Goal: Information Seeking & Learning: Learn about a topic

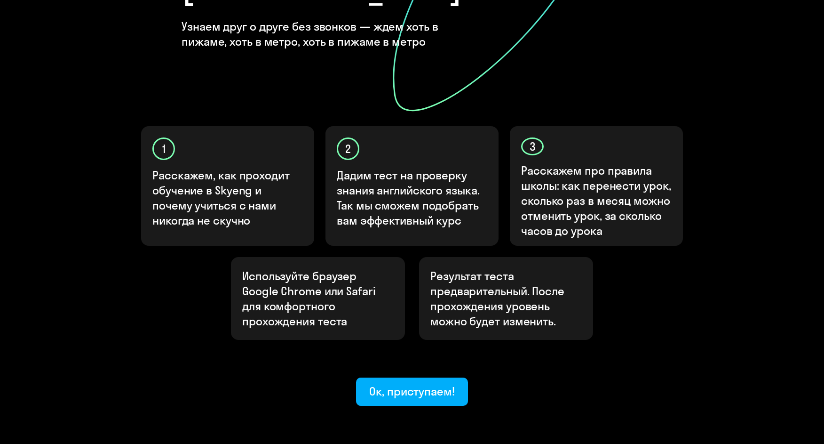
scroll to position [236, 0]
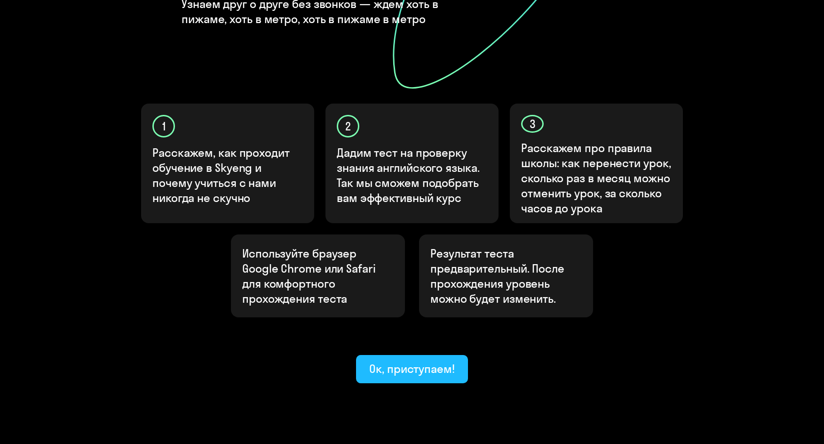
click at [407, 361] on div "Ок, приступаем!" at bounding box center [412, 368] width 86 height 15
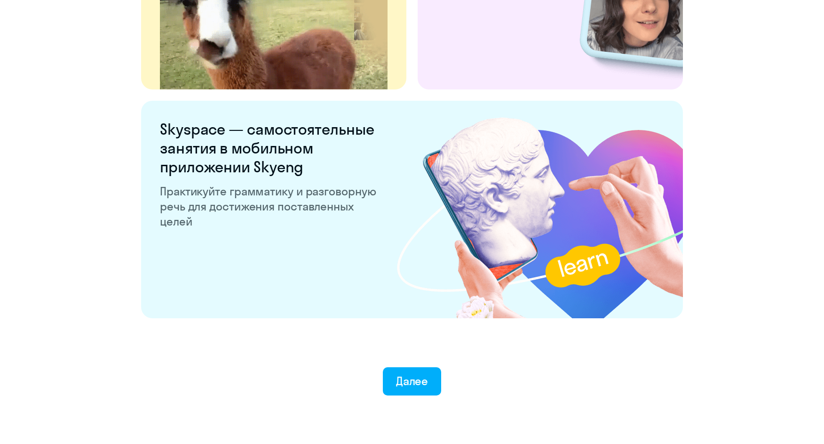
scroll to position [1737, 0]
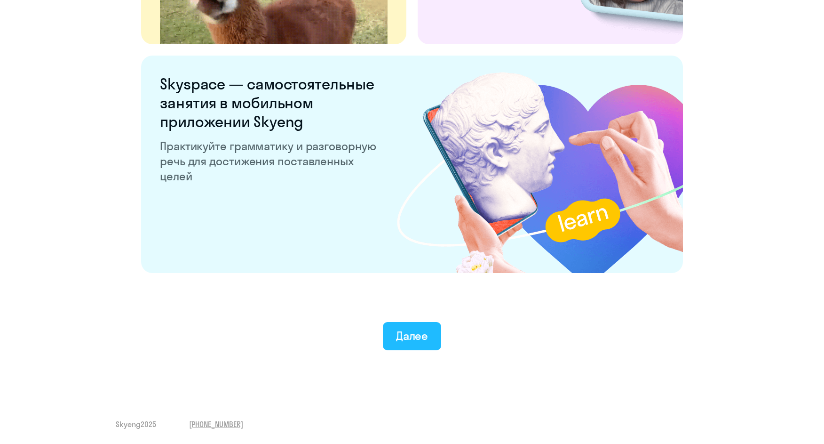
click at [423, 333] on div "Далее" at bounding box center [412, 335] width 32 height 15
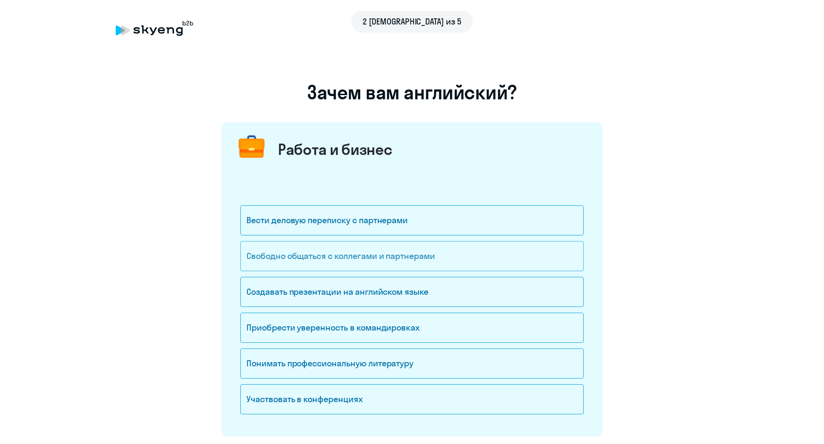
click at [364, 254] on div "Свободно общаться с коллегами и партнерами" at bounding box center [412, 256] width 344 height 30
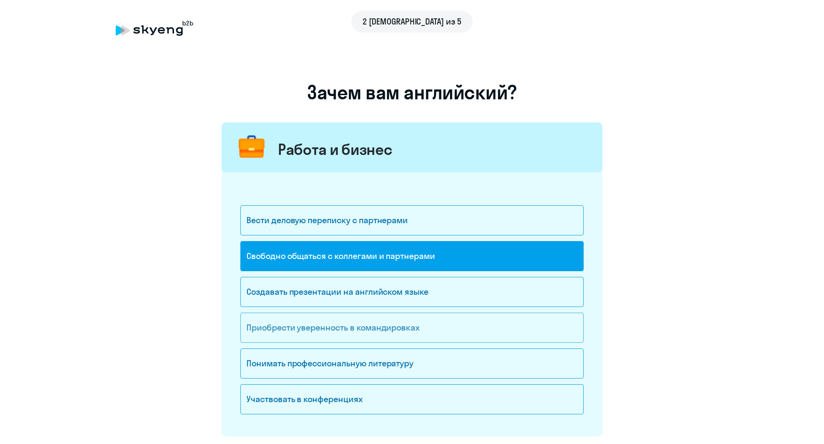
click at [352, 330] on div "Приобрести уверенность в командировках" at bounding box center [412, 327] width 344 height 30
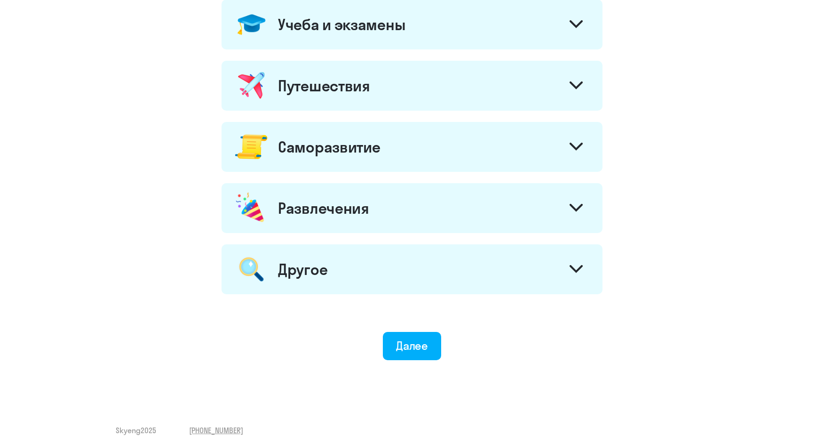
scroll to position [454, 0]
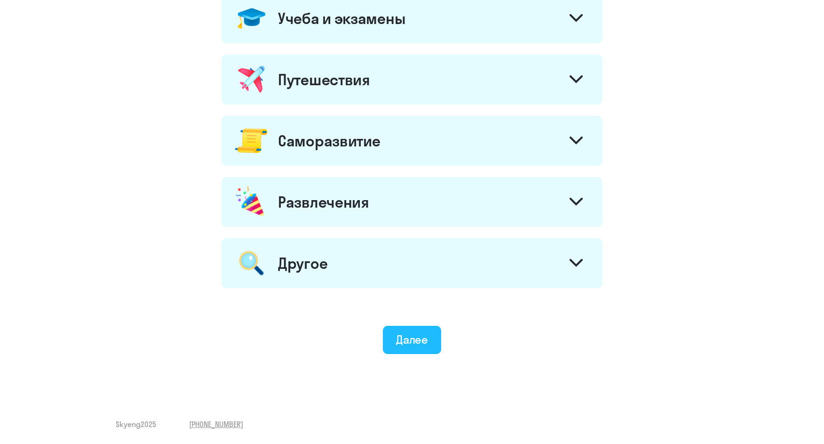
click at [406, 333] on div "Далее" at bounding box center [412, 339] width 32 height 15
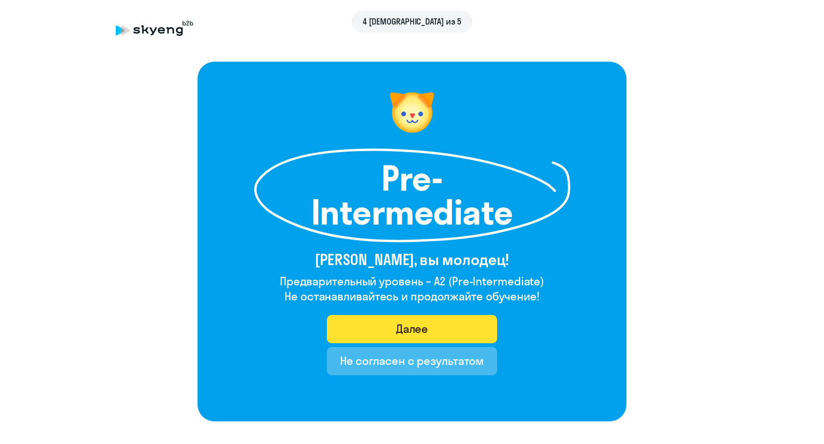
click at [413, 329] on div "Далее" at bounding box center [412, 328] width 32 height 15
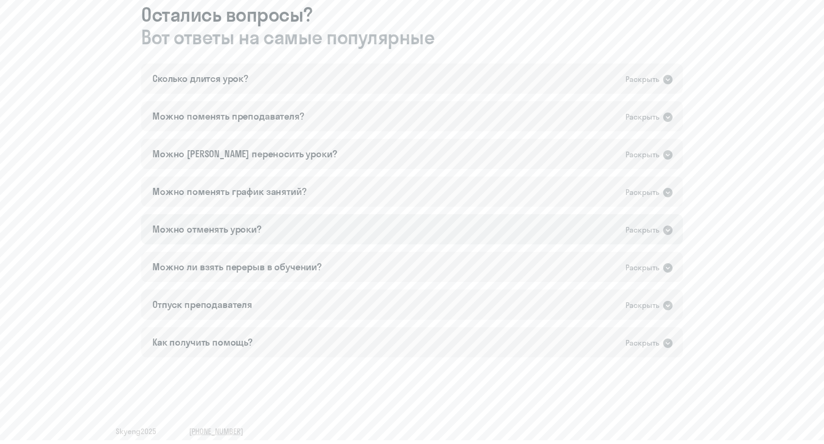
scroll to position [541, 0]
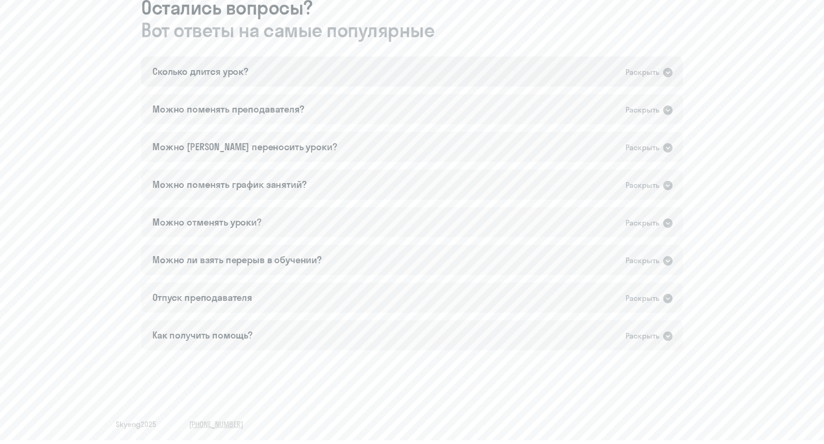
click at [667, 72] on icon at bounding box center [668, 72] width 9 height 9
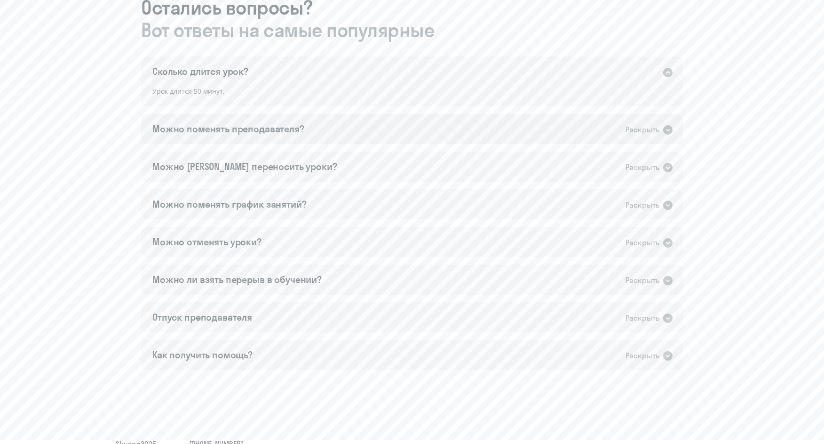
click at [669, 133] on icon at bounding box center [668, 129] width 9 height 9
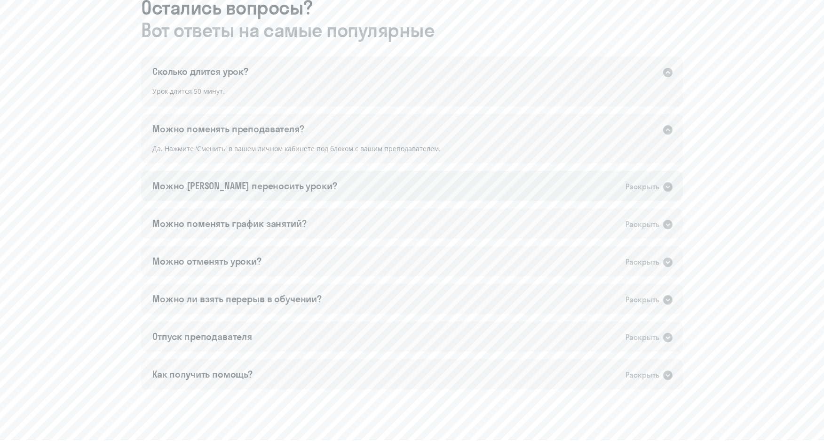
click at [667, 189] on icon at bounding box center [668, 186] width 9 height 9
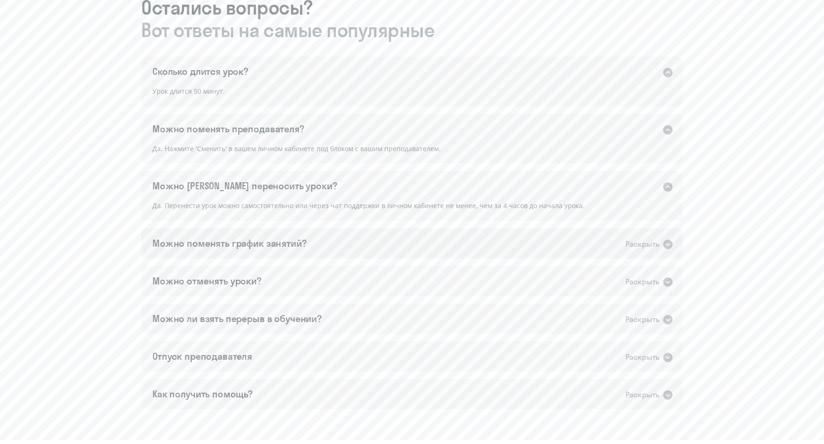
click at [668, 244] on icon at bounding box center [668, 244] width 11 height 11
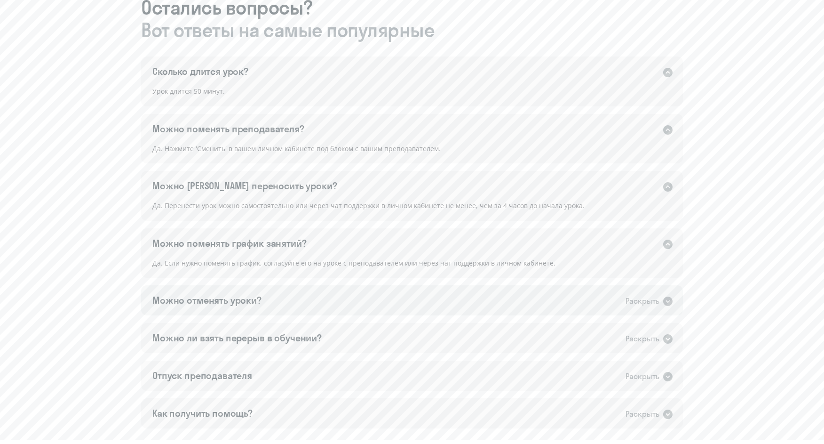
click at [668, 303] on icon at bounding box center [668, 301] width 11 height 11
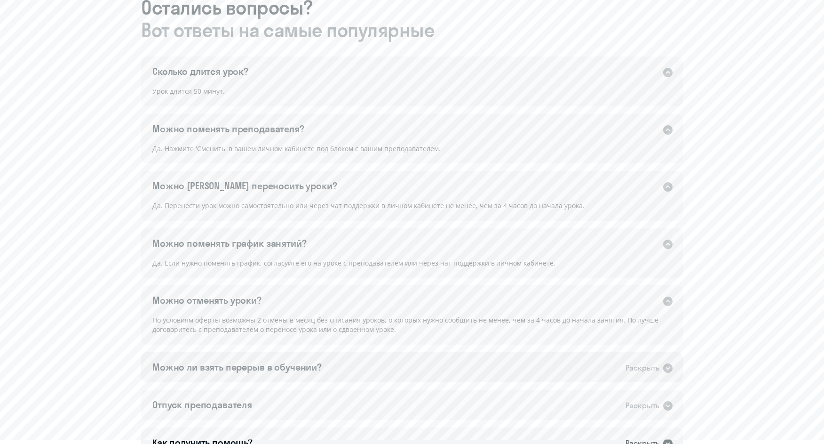
click at [667, 369] on icon at bounding box center [668, 367] width 9 height 9
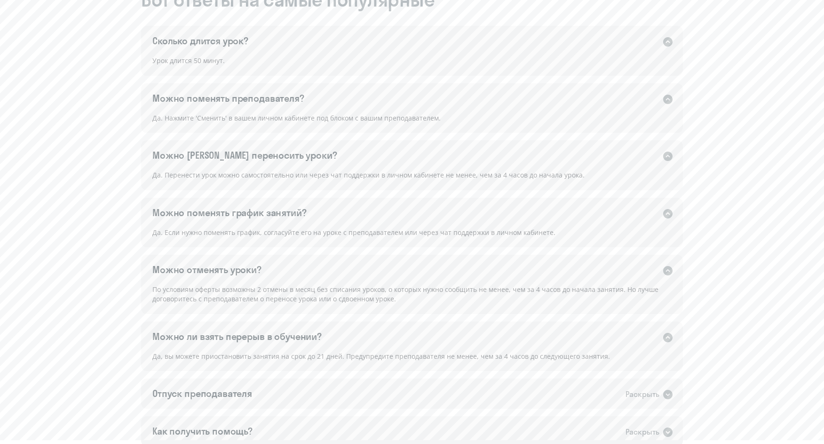
scroll to position [588, 0]
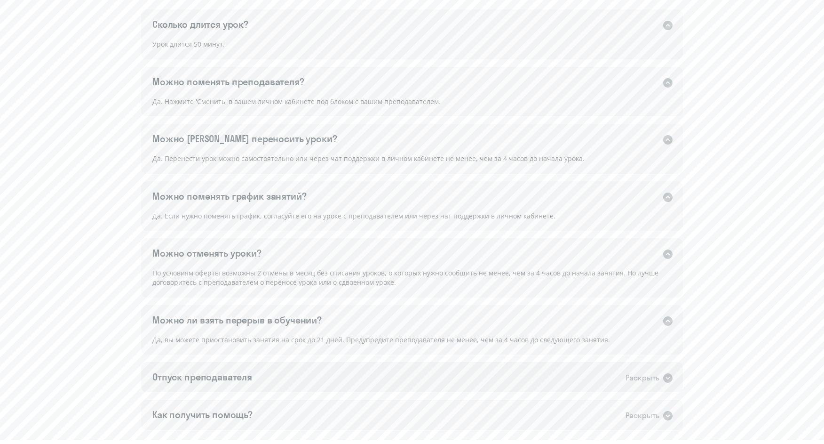
click at [667, 378] on icon at bounding box center [668, 377] width 11 height 11
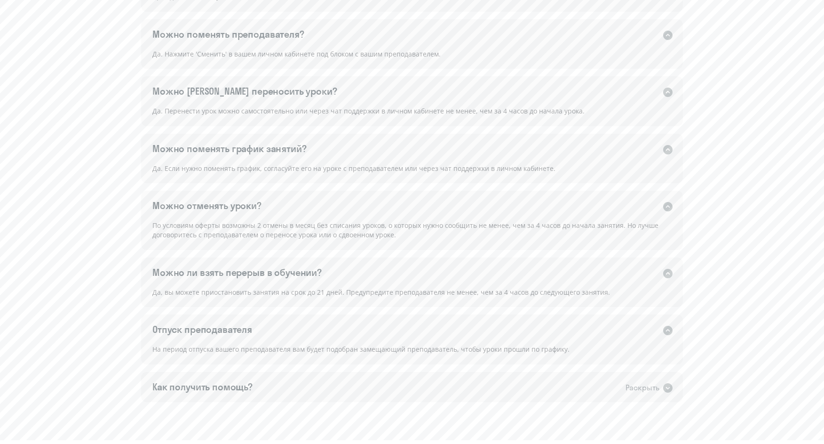
scroll to position [687, 0]
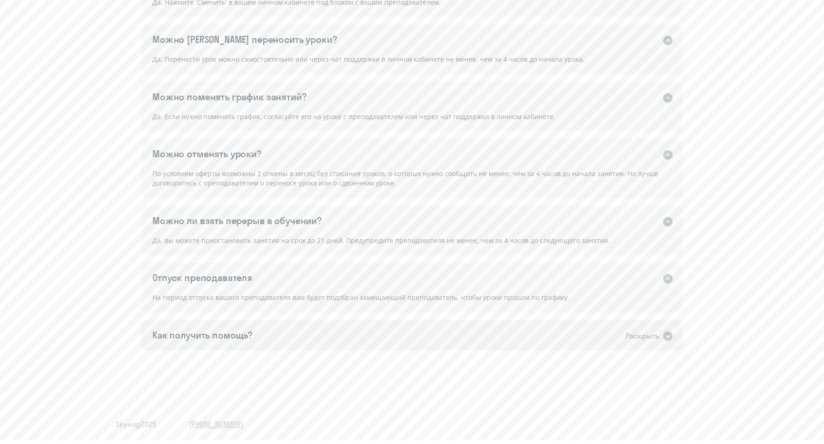
click at [664, 337] on icon at bounding box center [668, 335] width 9 height 9
